Goal: Information Seeking & Learning: Learn about a topic

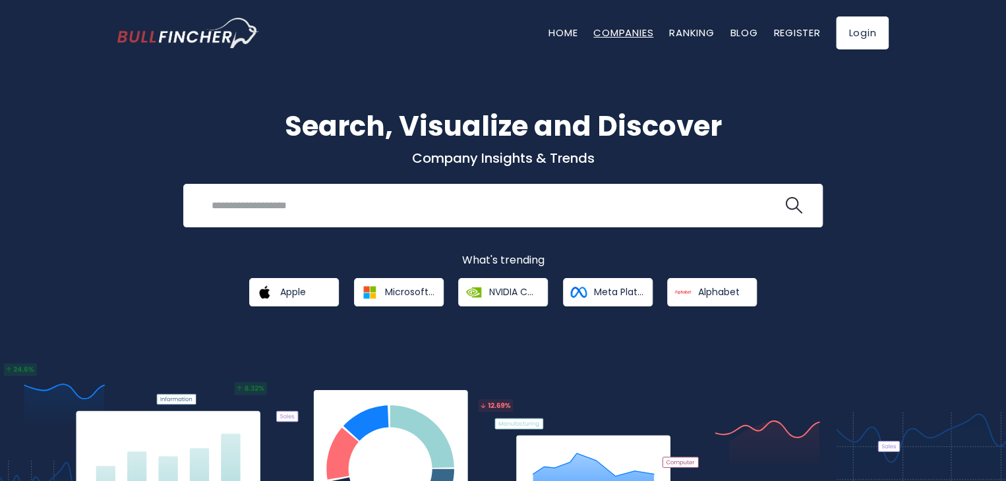
click at [638, 36] on link "Companies" at bounding box center [623, 33] width 60 height 14
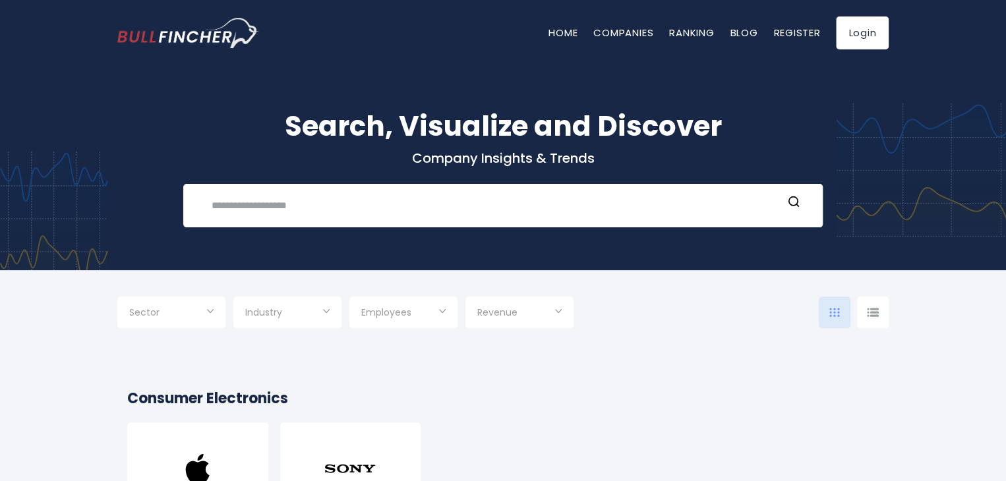
click at [195, 443] on img at bounding box center [197, 468] width 53 height 53
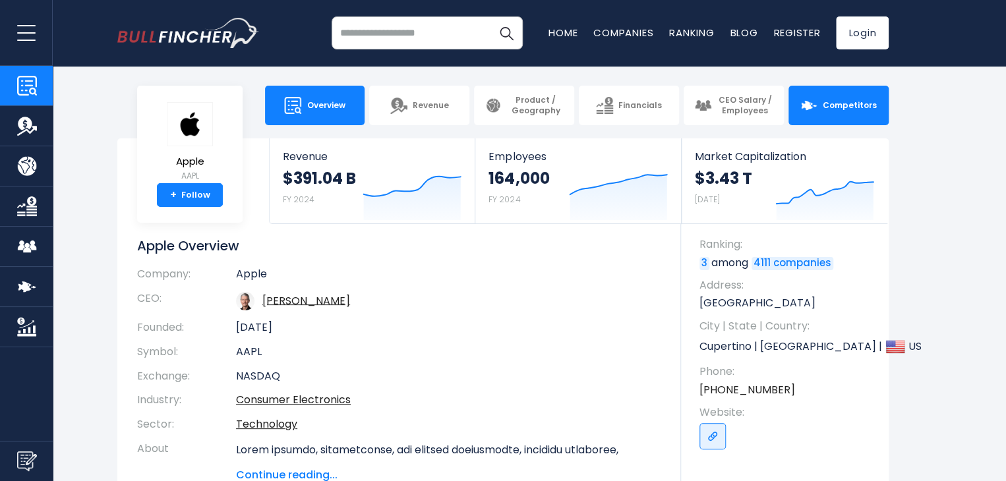
click at [844, 118] on link "Competitors" at bounding box center [839, 106] width 100 height 40
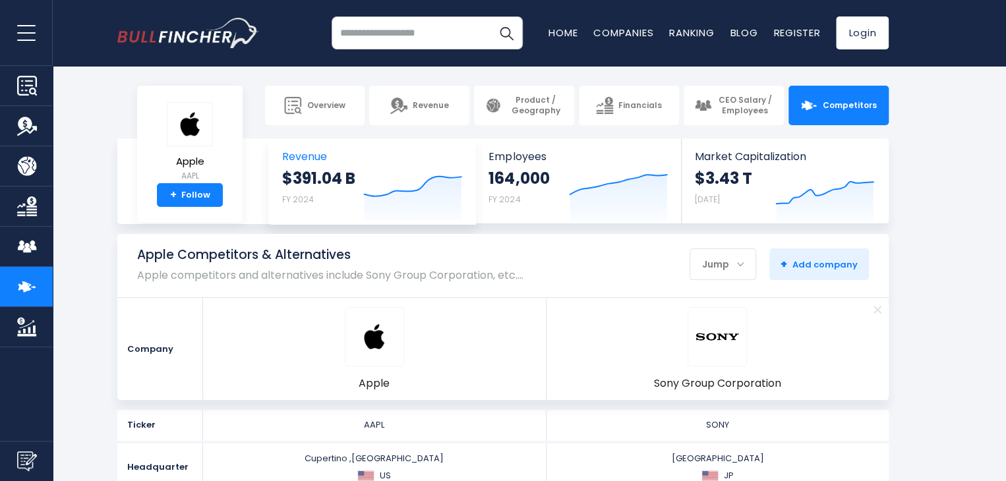
click at [334, 159] on span "Revenue" at bounding box center [372, 156] width 180 height 13
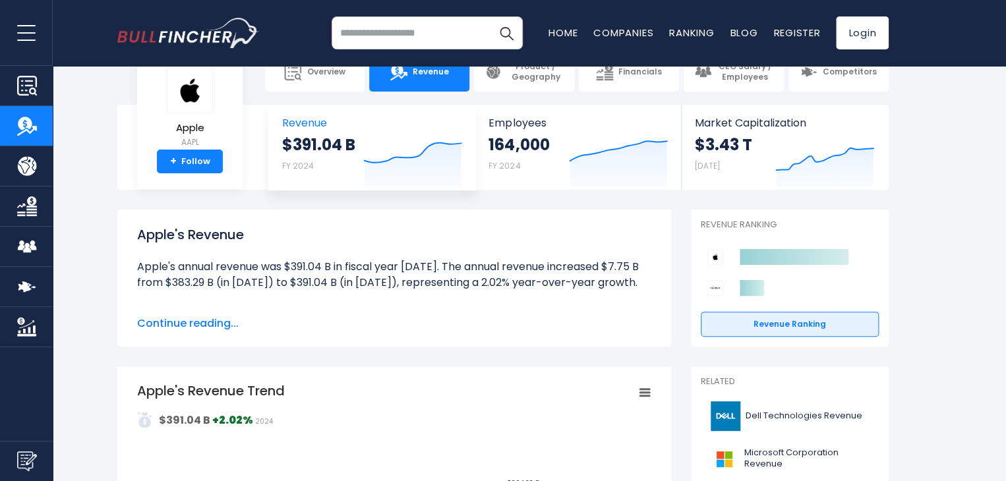
scroll to position [66, 0]
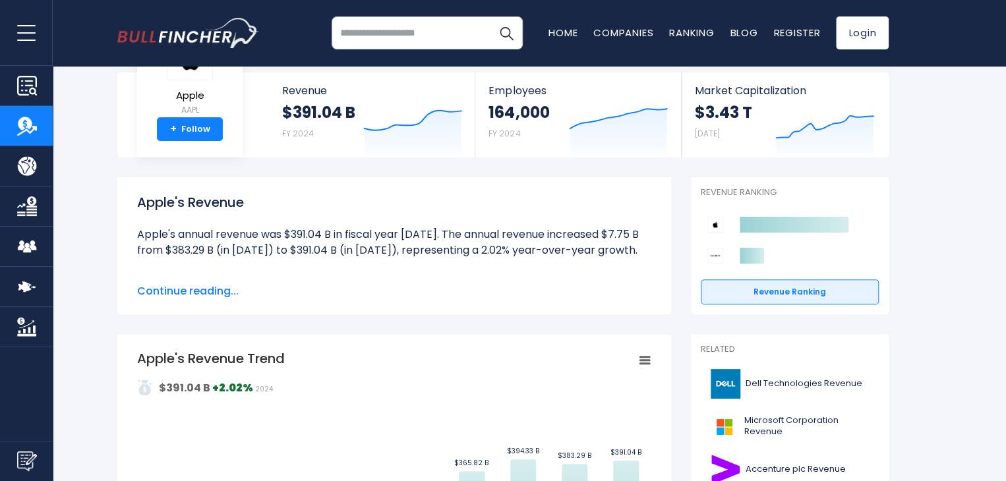
click at [191, 288] on span "Continue reading..." at bounding box center [394, 292] width 514 height 16
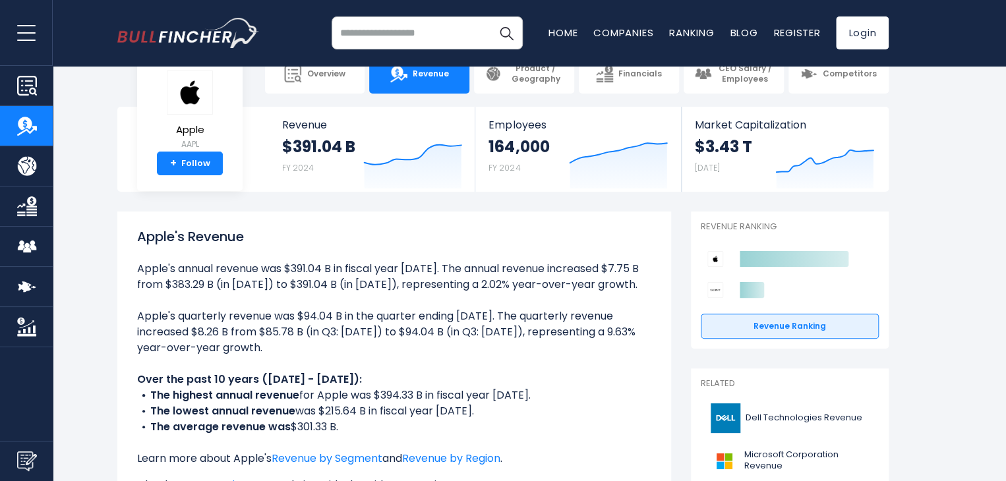
scroll to position [0, 0]
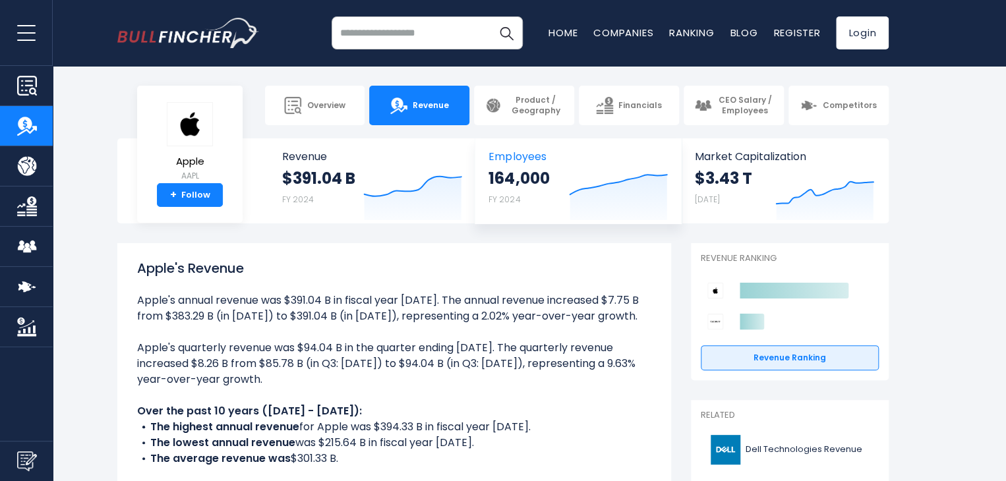
click at [519, 156] on span "Employees" at bounding box center [578, 156] width 179 height 13
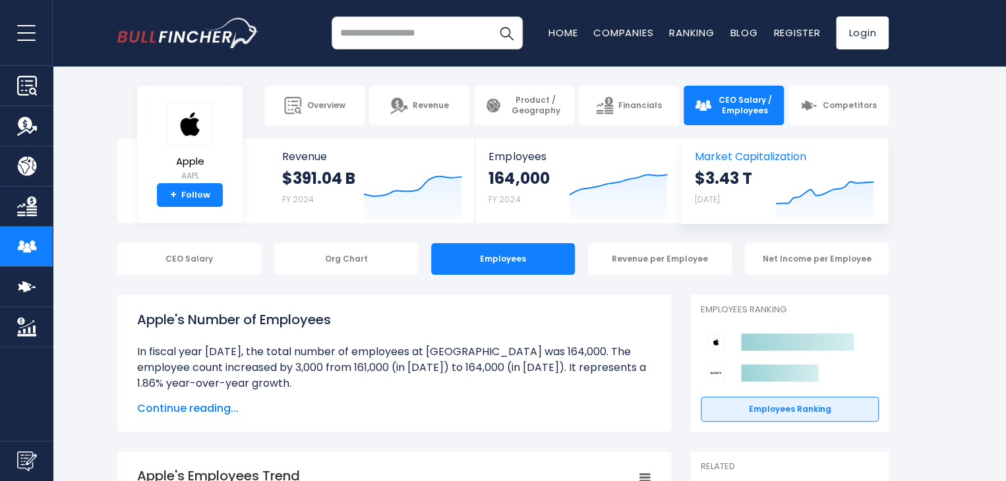
click at [762, 154] on span "Market Capitalization" at bounding box center [784, 156] width 179 height 13
click at [705, 32] on link "Ranking" at bounding box center [691, 33] width 45 height 14
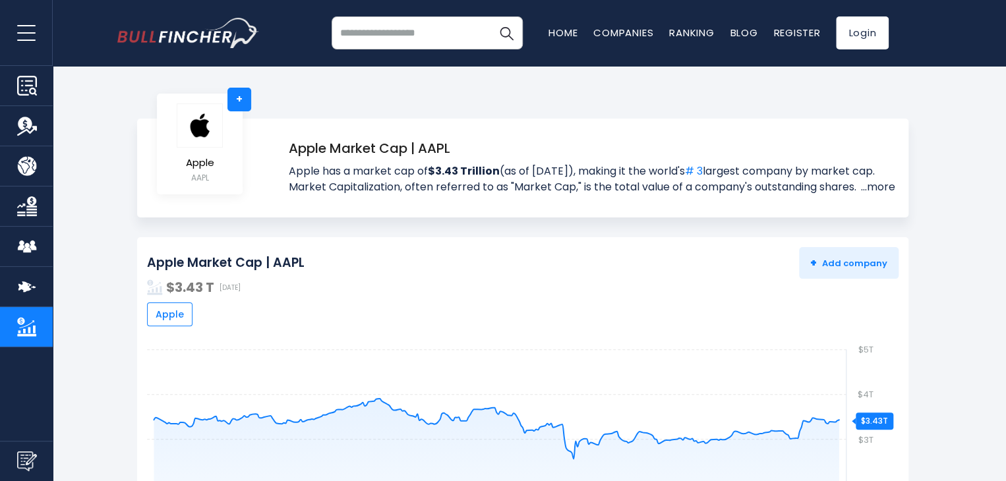
click at [882, 191] on link "...more" at bounding box center [877, 187] width 38 height 16
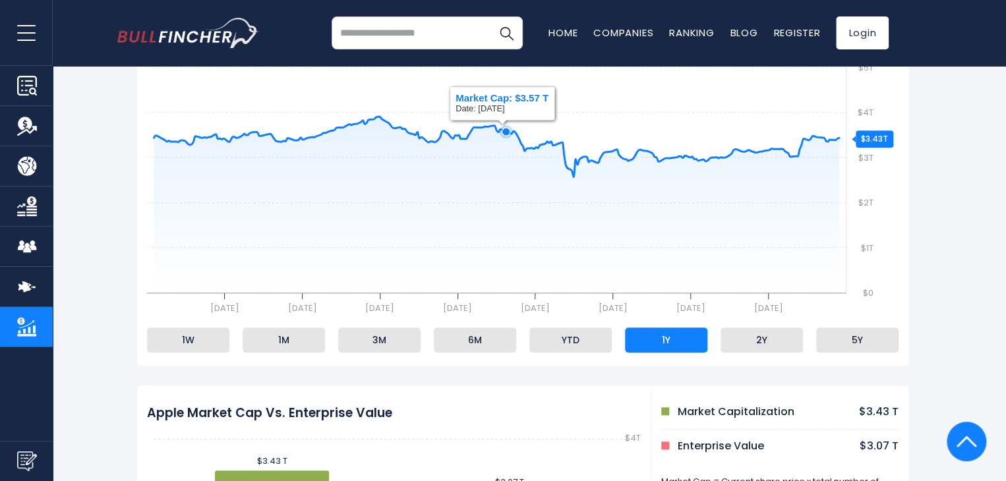
scroll to position [462, 0]
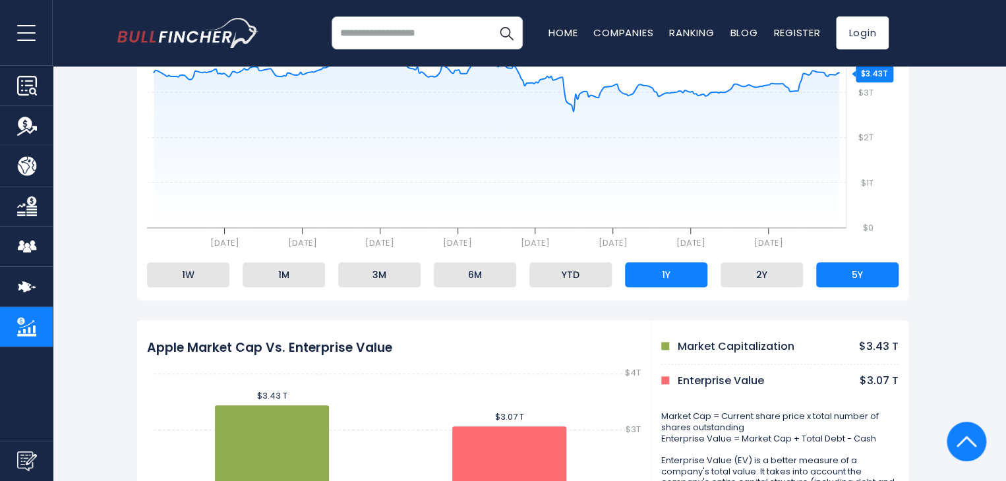
click at [860, 279] on li "5Y" at bounding box center [857, 274] width 82 height 25
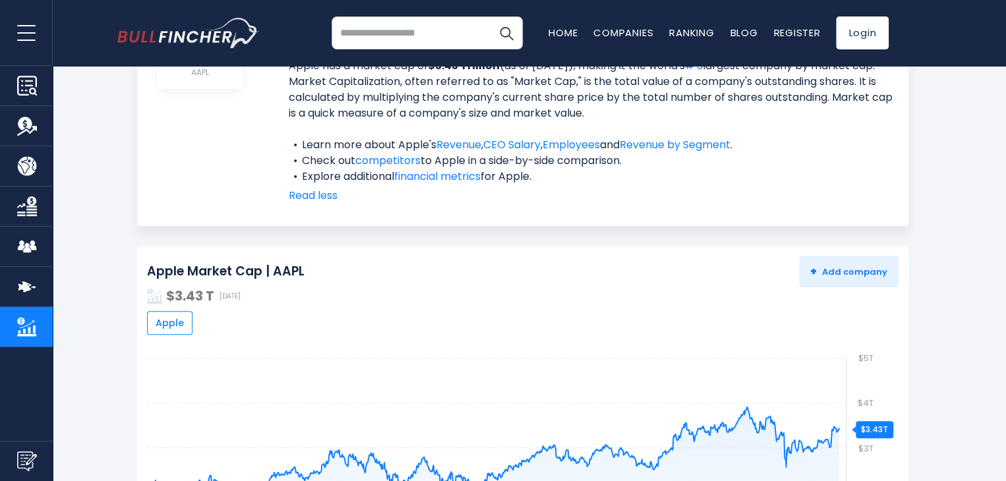
scroll to position [0, 0]
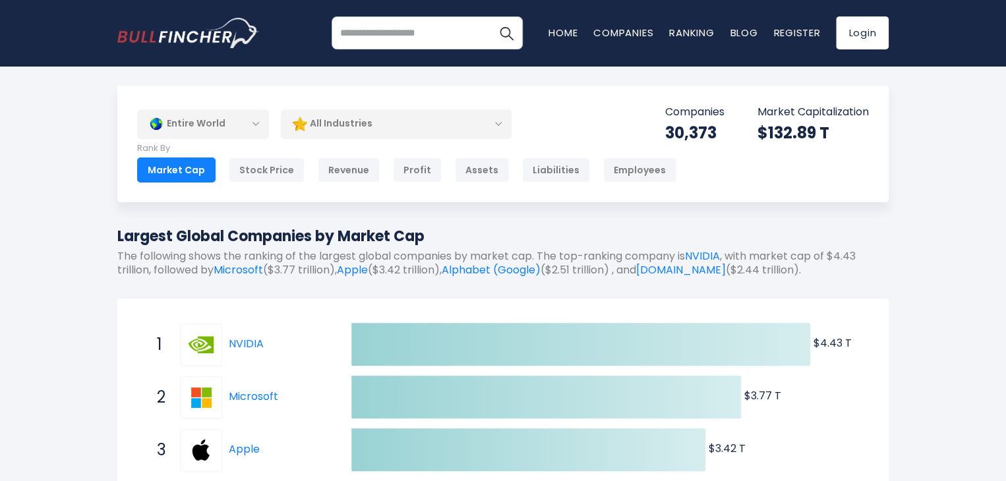
click at [603, 176] on div "Employees" at bounding box center [639, 170] width 73 height 25
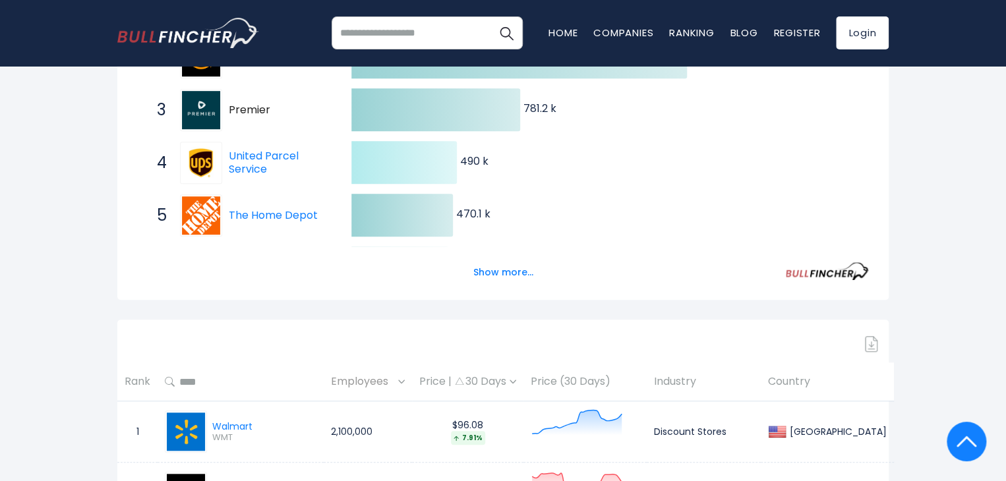
scroll to position [462, 0]
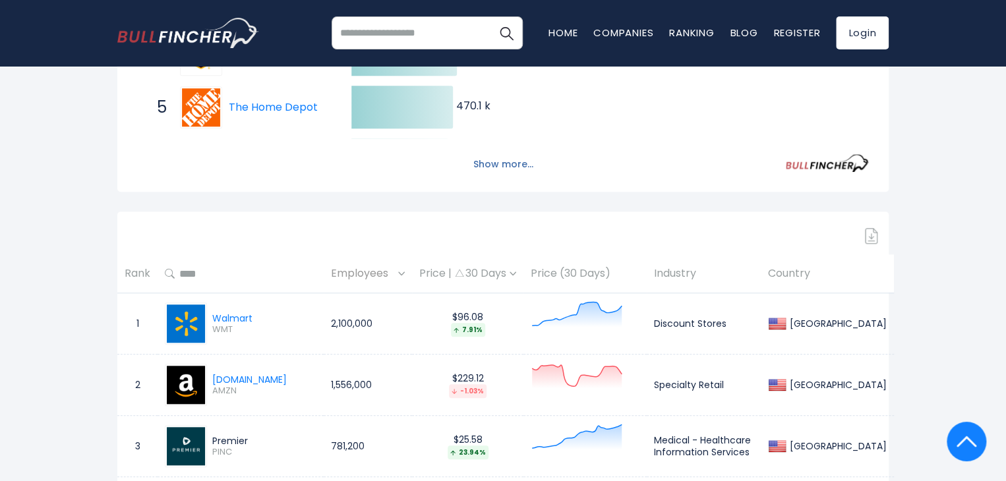
click at [504, 171] on button "Show more..." at bounding box center [503, 165] width 76 height 22
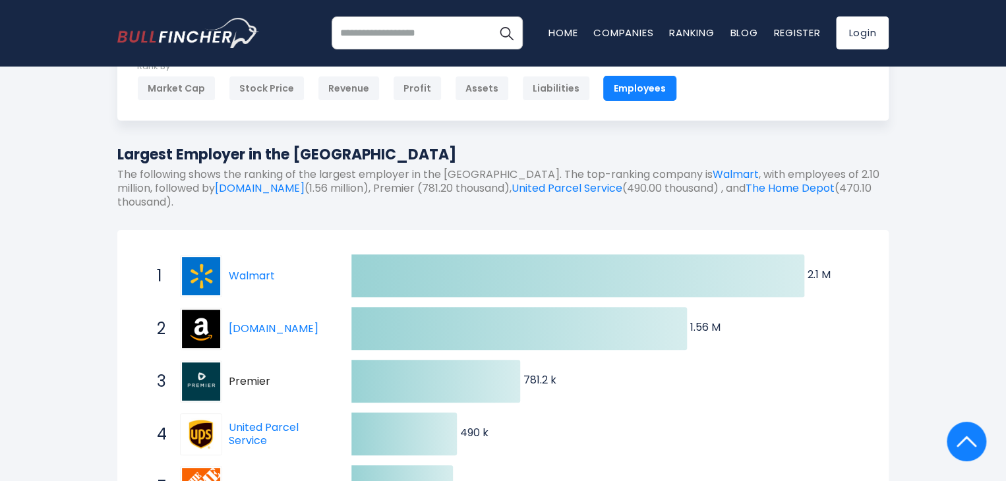
scroll to position [0, 0]
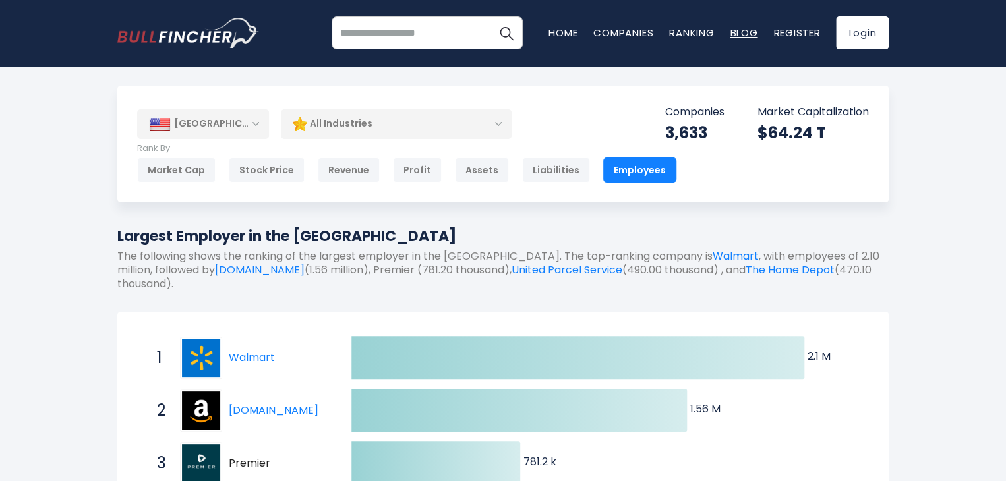
click at [742, 35] on link "Blog" at bounding box center [744, 33] width 28 height 14
